Goal: Task Accomplishment & Management: Complete application form

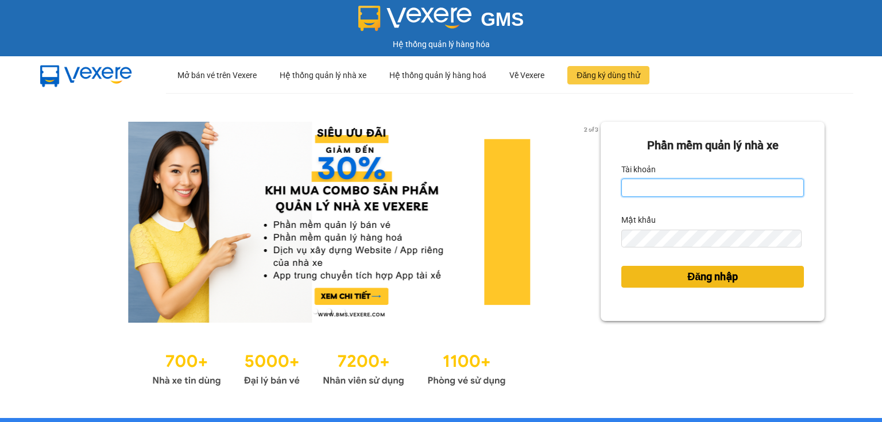
type input "ngoc.taithang"
click at [687, 273] on span "Đăng nhập" at bounding box center [712, 277] width 51 height 16
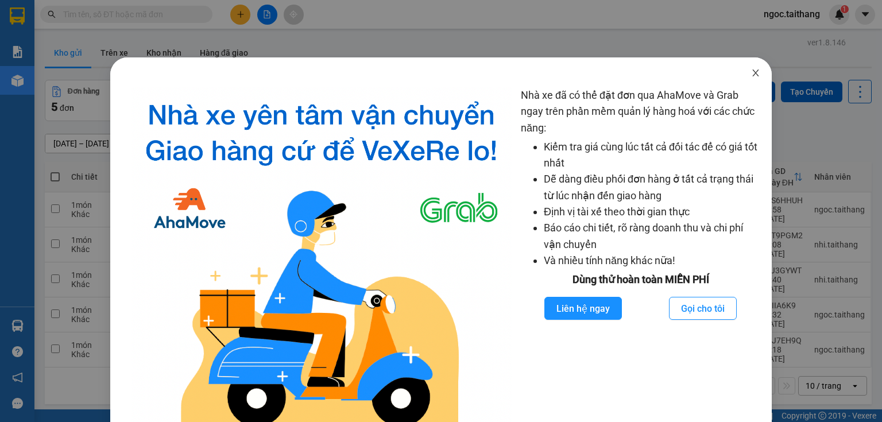
click at [751, 73] on icon "close" at bounding box center [755, 72] width 9 height 9
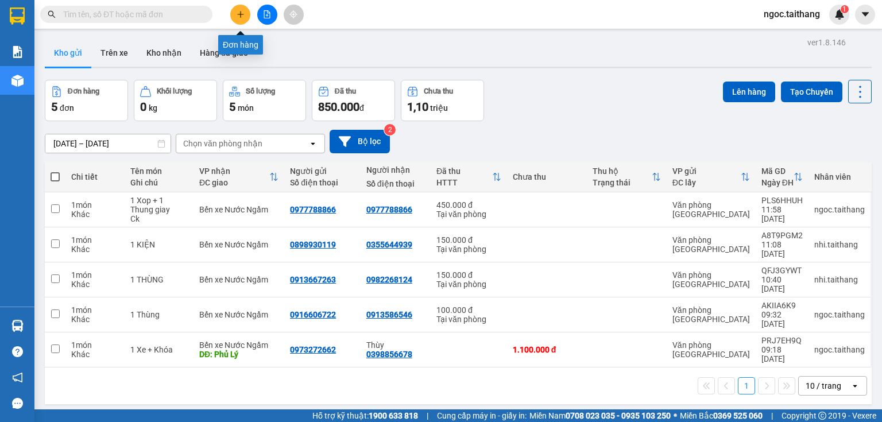
click at [245, 12] on button at bounding box center [240, 15] width 20 height 20
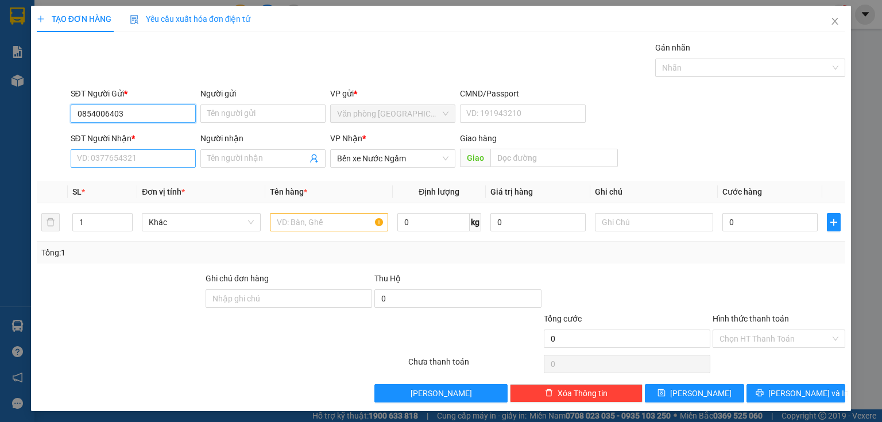
type input "0854006403"
click at [101, 165] on input "SĐT Người Nhận *" at bounding box center [133, 158] width 125 height 18
drag, startPoint x: 124, startPoint y: 115, endPoint x: 70, endPoint y: 117, distance: 54.0
click at [71, 117] on input "0854006403" at bounding box center [133, 113] width 125 height 18
click at [98, 159] on input "SĐT Người Nhận *" at bounding box center [133, 158] width 125 height 18
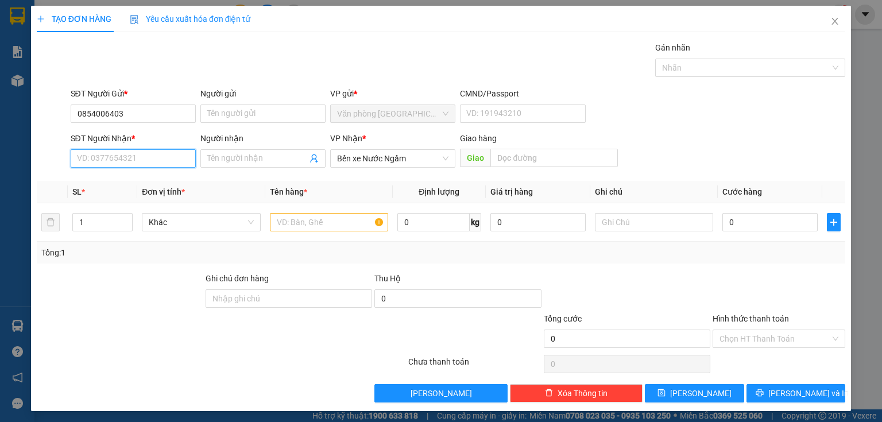
paste input "0854006403"
type input "0854006403"
click at [323, 215] on input "text" at bounding box center [329, 222] width 118 height 18
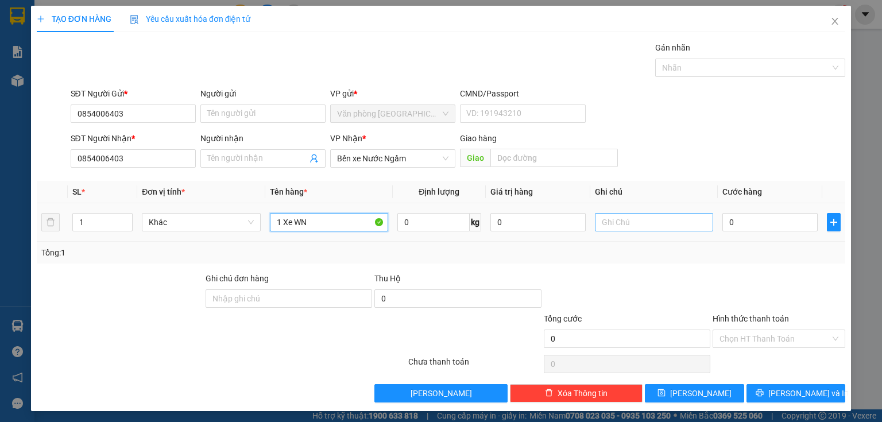
type input "1 Xe WN"
click at [623, 225] on input "text" at bounding box center [654, 222] width 118 height 18
type input "+ Khoa"
click at [771, 230] on input "0" at bounding box center [769, 222] width 95 height 18
type input "1"
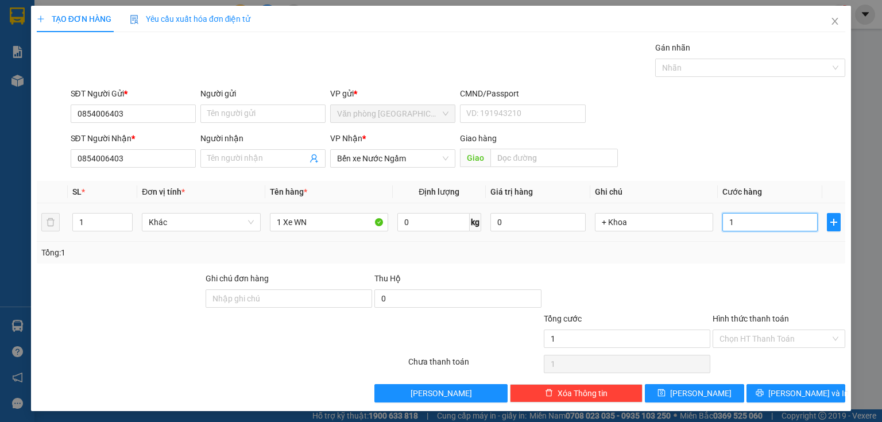
type input "1"
type input "16"
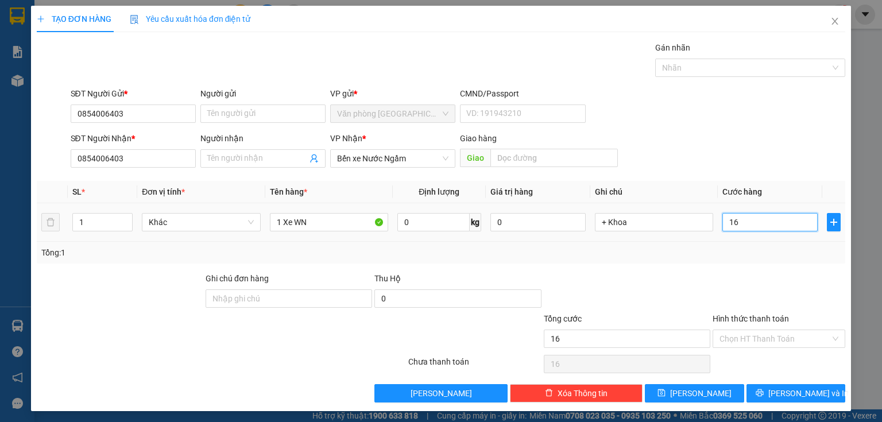
type input "160"
type input "1.600"
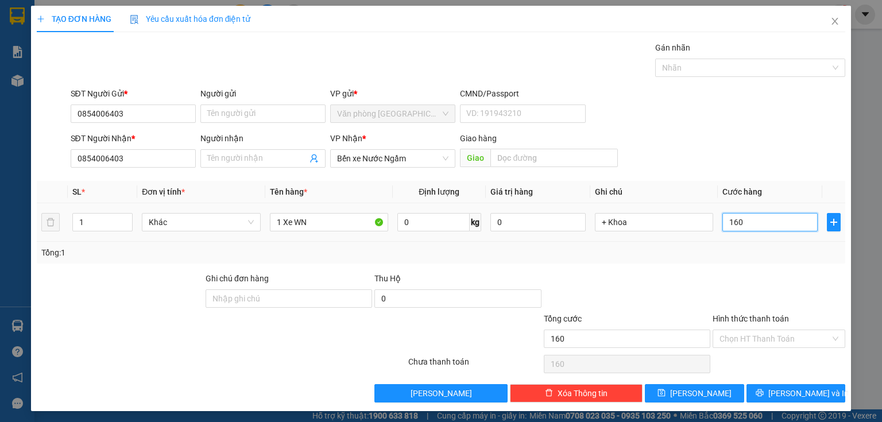
type input "1.600"
type input "1.600.000"
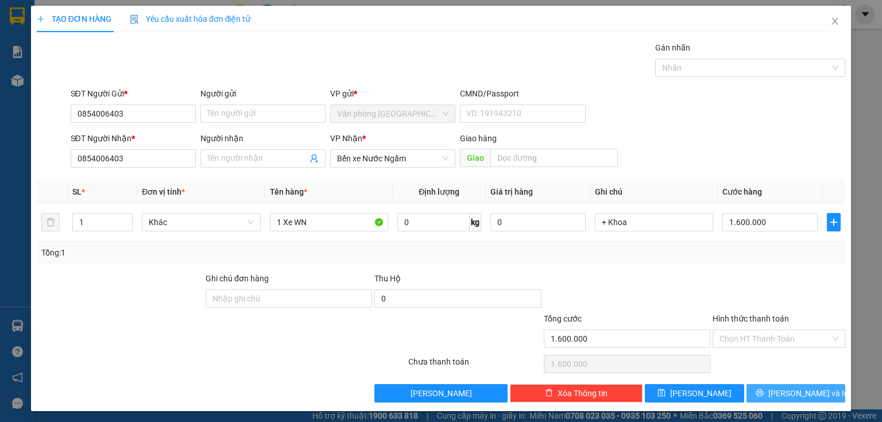
click at [763, 390] on icon "printer" at bounding box center [759, 393] width 8 height 8
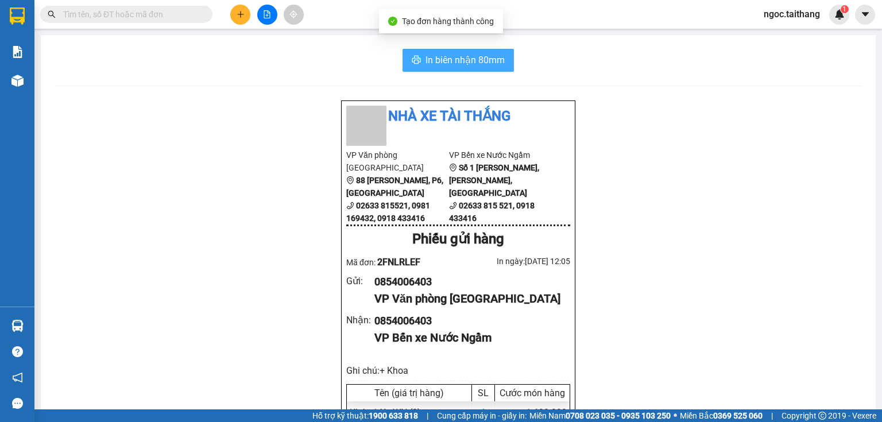
click at [425, 55] on span "In biên nhận 80mm" at bounding box center [464, 60] width 79 height 14
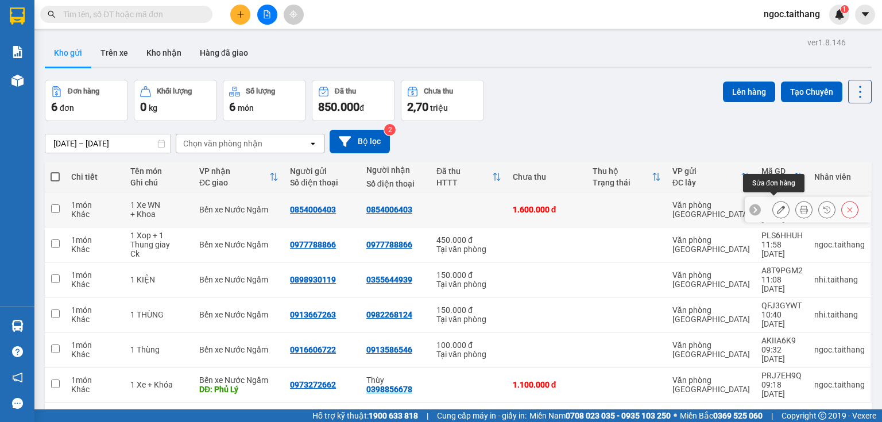
click at [777, 205] on icon at bounding box center [781, 209] width 8 height 8
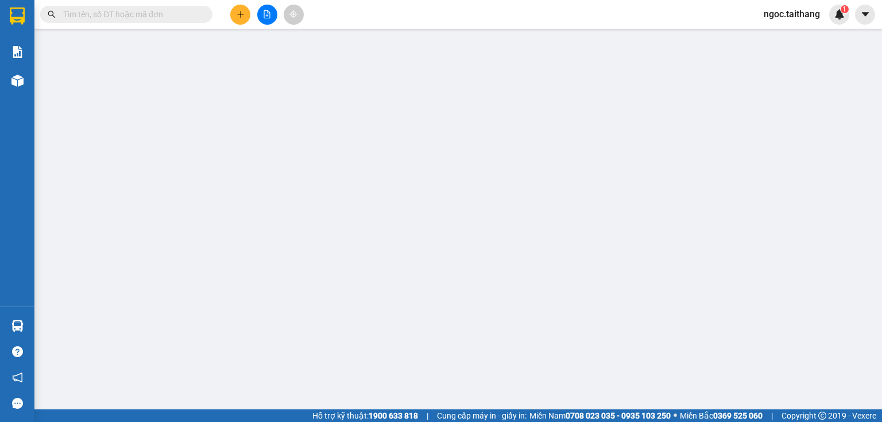
type input "0854006403"
type input "1.600.000"
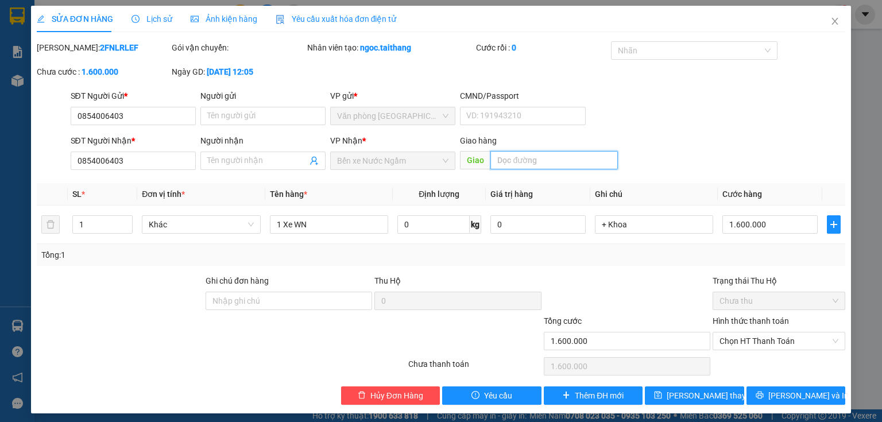
click at [567, 162] on input "text" at bounding box center [553, 160] width 127 height 18
type input "v"
click at [755, 390] on button "[PERSON_NAME] và In" at bounding box center [795, 395] width 99 height 18
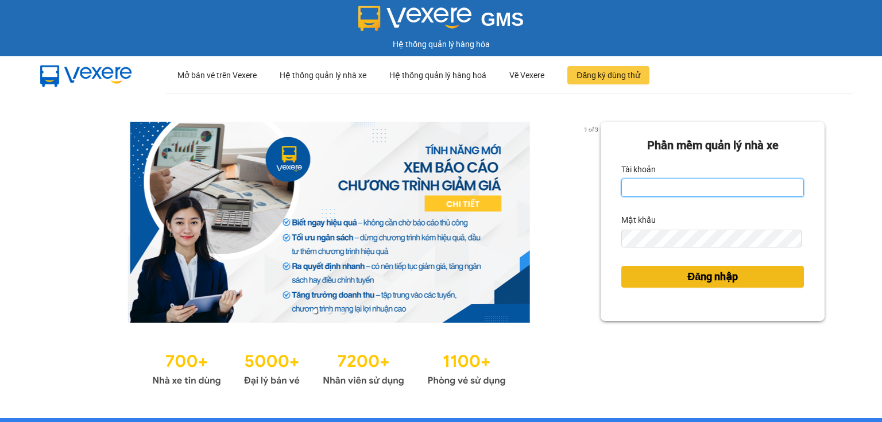
type input "ngoc.taithang"
click at [711, 281] on span "Đăng nhập" at bounding box center [712, 277] width 51 height 16
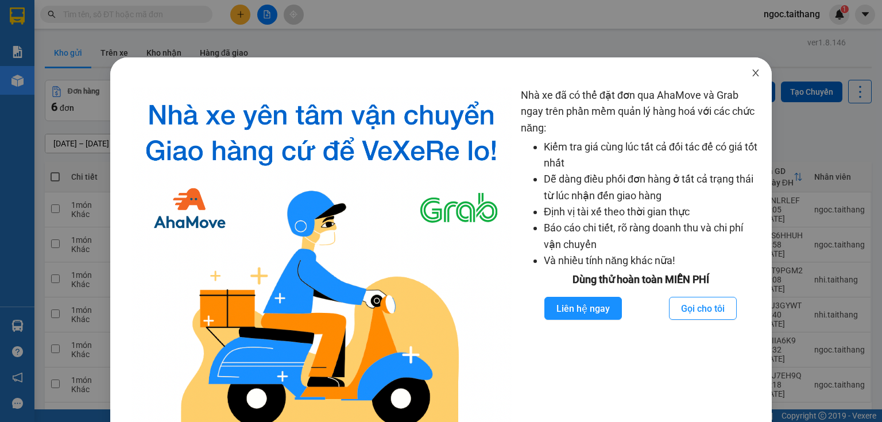
click at [751, 75] on icon "close" at bounding box center [755, 72] width 9 height 9
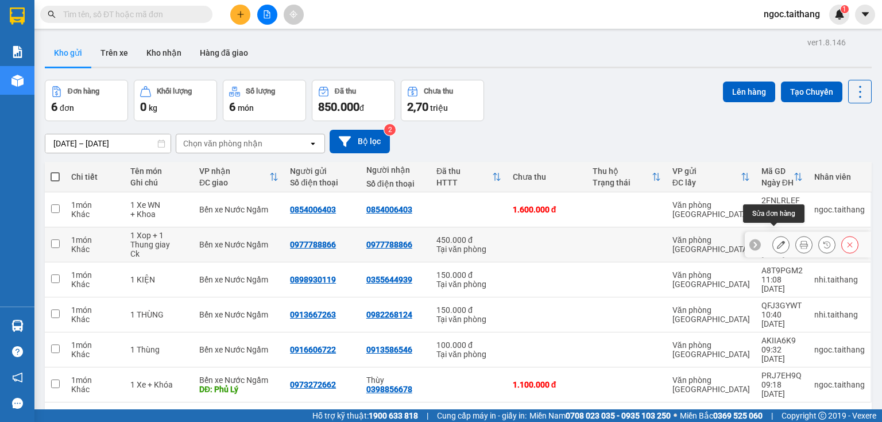
click at [774, 235] on button at bounding box center [781, 245] width 16 height 20
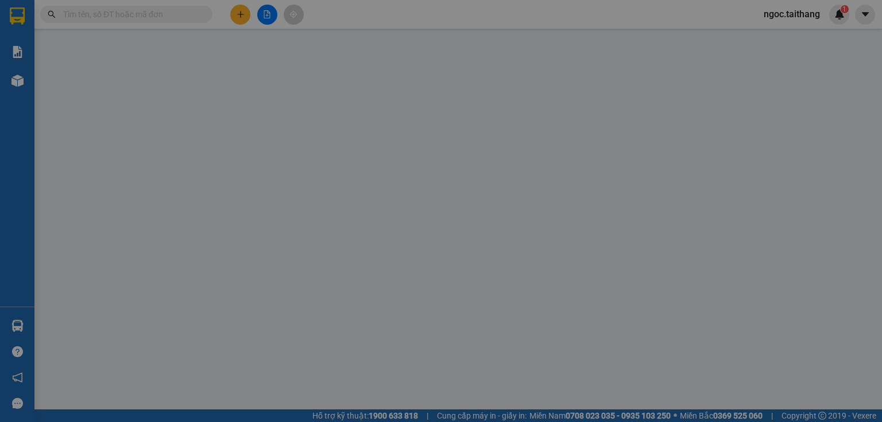
type input "0977788866"
type input "450.000"
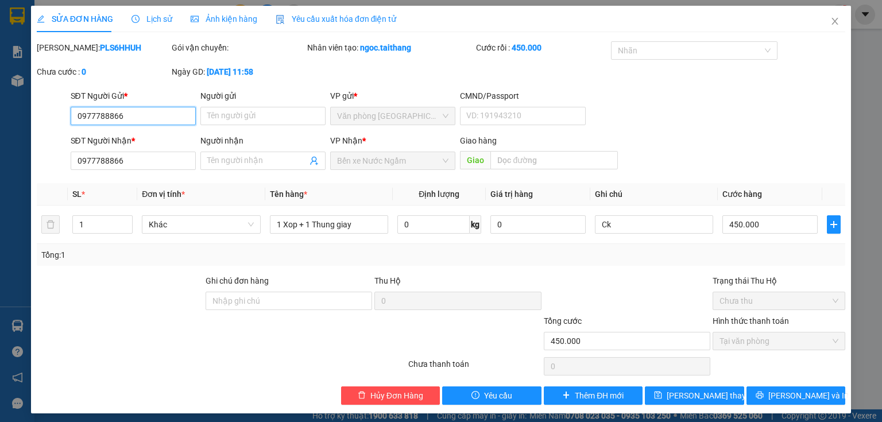
click at [93, 113] on input "0977788866" at bounding box center [133, 116] width 125 height 18
click at [111, 114] on input "0977788866" at bounding box center [133, 116] width 125 height 18
click at [114, 107] on input "0977788666" at bounding box center [133, 116] width 125 height 18
drag, startPoint x: 125, startPoint y: 117, endPoint x: 61, endPoint y: 119, distance: 63.8
click at [61, 119] on div "SĐT Người Gửi * 0977788666 0977788666 Người gửi Tên người gửi VP gửi * Văn phòn…" at bounding box center [441, 110] width 810 height 40
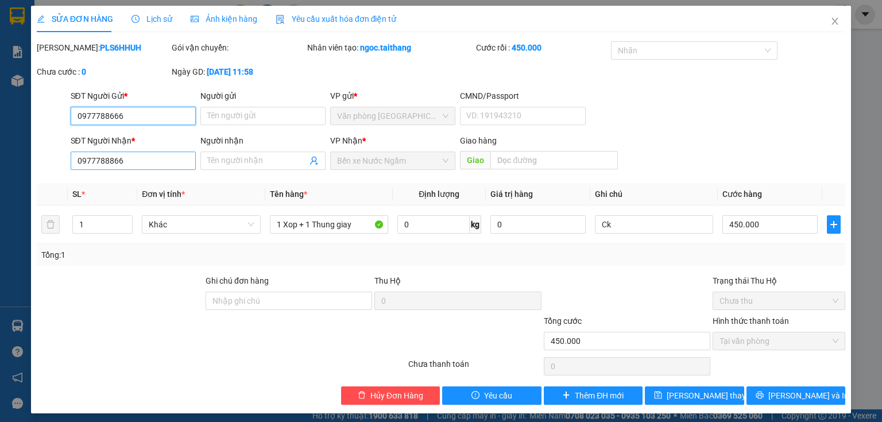
type input "0977788666"
drag, startPoint x: 142, startPoint y: 164, endPoint x: 68, endPoint y: 155, distance: 75.2
click at [68, 155] on div "SĐT Người Nhận * 0977788866 0977788866" at bounding box center [133, 154] width 130 height 40
paste input "6"
type input "0977788666"
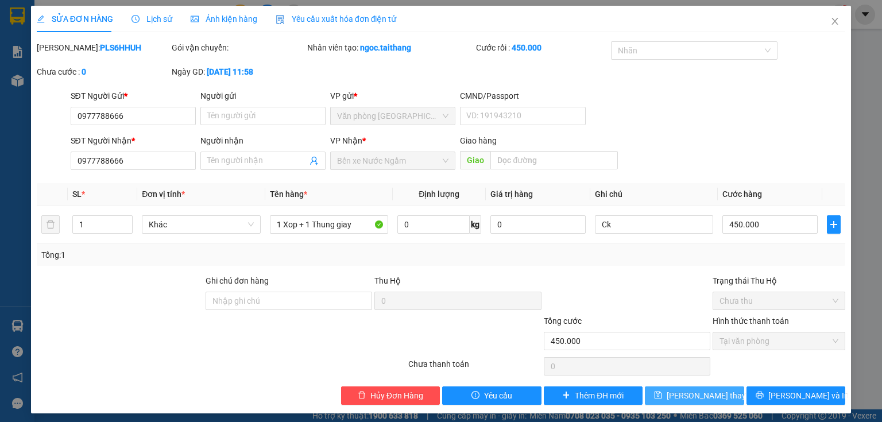
click at [706, 399] on span "[PERSON_NAME] thay đổi" at bounding box center [712, 395] width 92 height 13
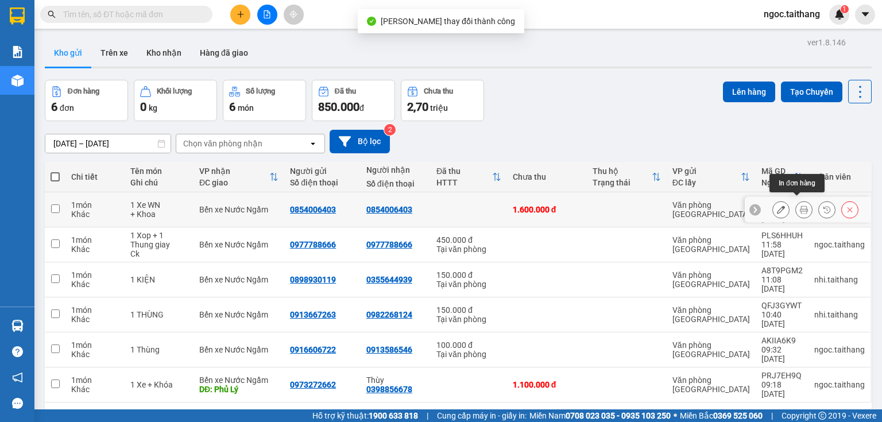
click at [800, 205] on icon at bounding box center [804, 209] width 8 height 8
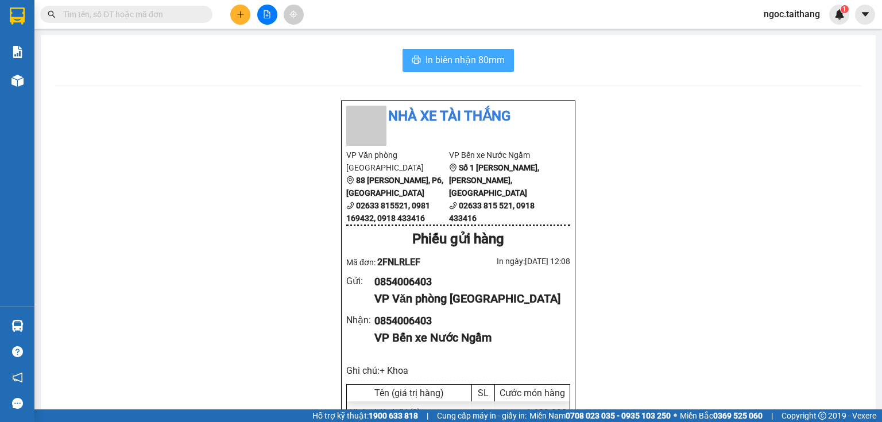
click at [459, 65] on span "In biên nhận 80mm" at bounding box center [464, 60] width 79 height 14
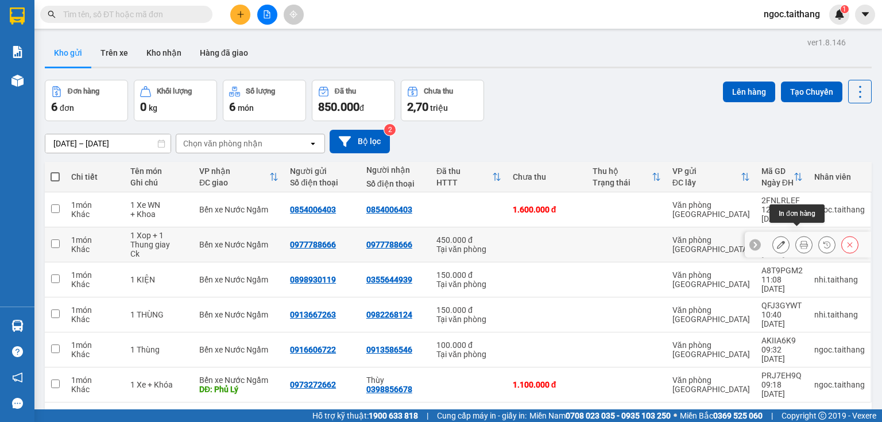
click at [800, 241] on icon at bounding box center [804, 245] width 8 height 8
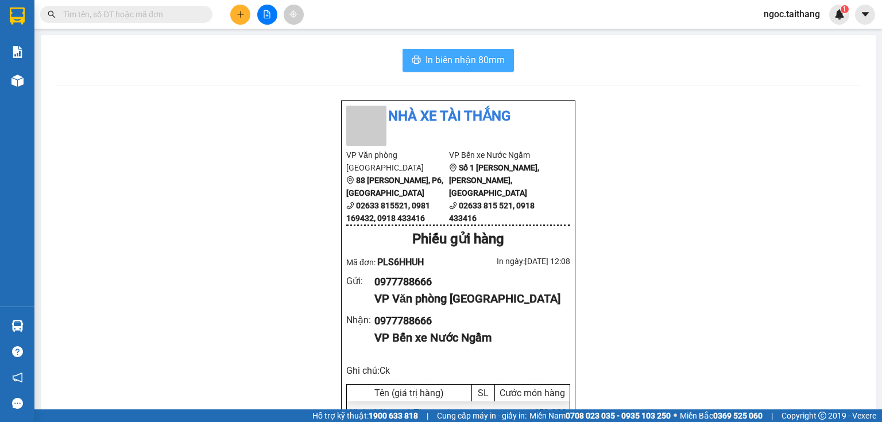
click at [463, 61] on span "In biên nhận 80mm" at bounding box center [464, 60] width 79 height 14
